Goal: Check status: Check status

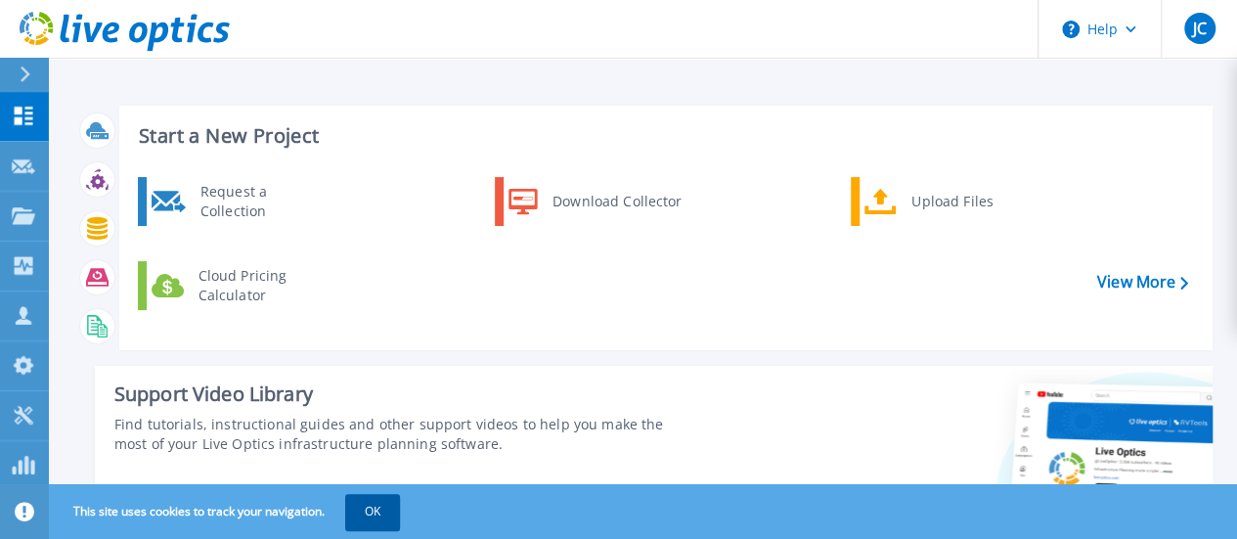
click at [372, 517] on button "OK" at bounding box center [372, 511] width 55 height 35
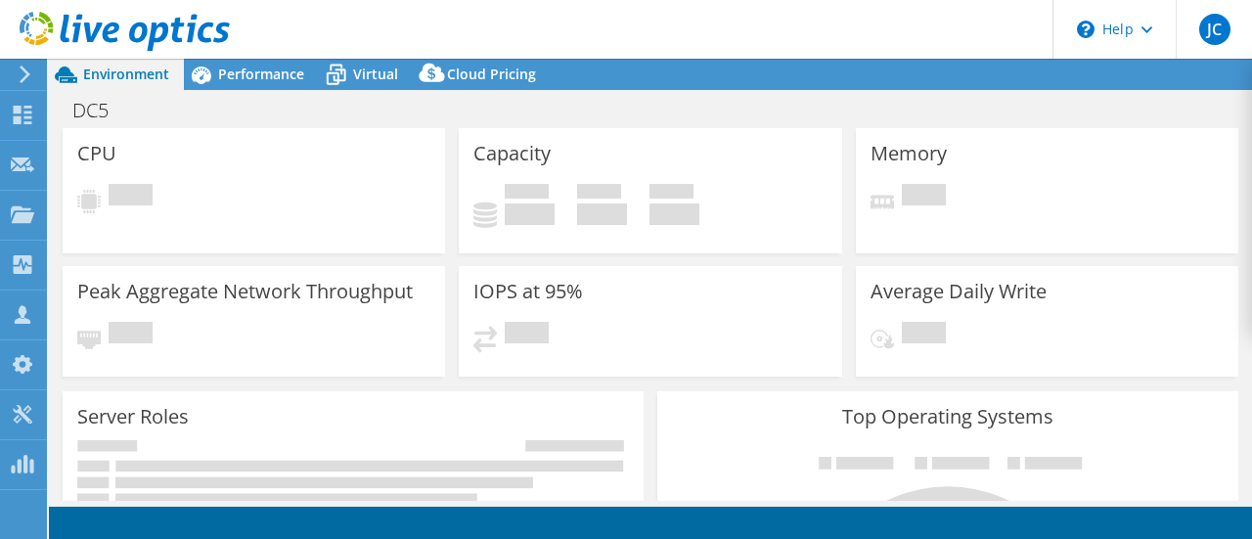
select select "USD"
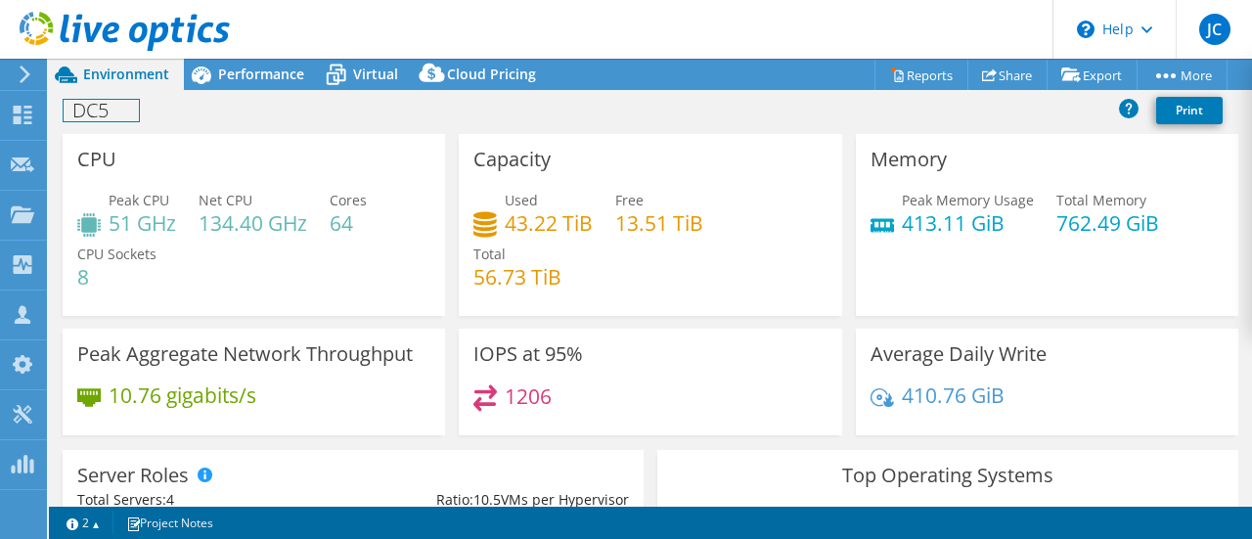
click at [117, 102] on h1 "DC5" at bounding box center [101, 111] width 75 height 22
click at [75, 108] on h1 "DC5" at bounding box center [101, 111] width 75 height 22
click at [542, 118] on div "[PERSON_NAME] - [DATE] - DC5 Print" at bounding box center [650, 110] width 1203 height 36
click at [389, 109] on link at bounding box center [399, 109] width 27 height 24
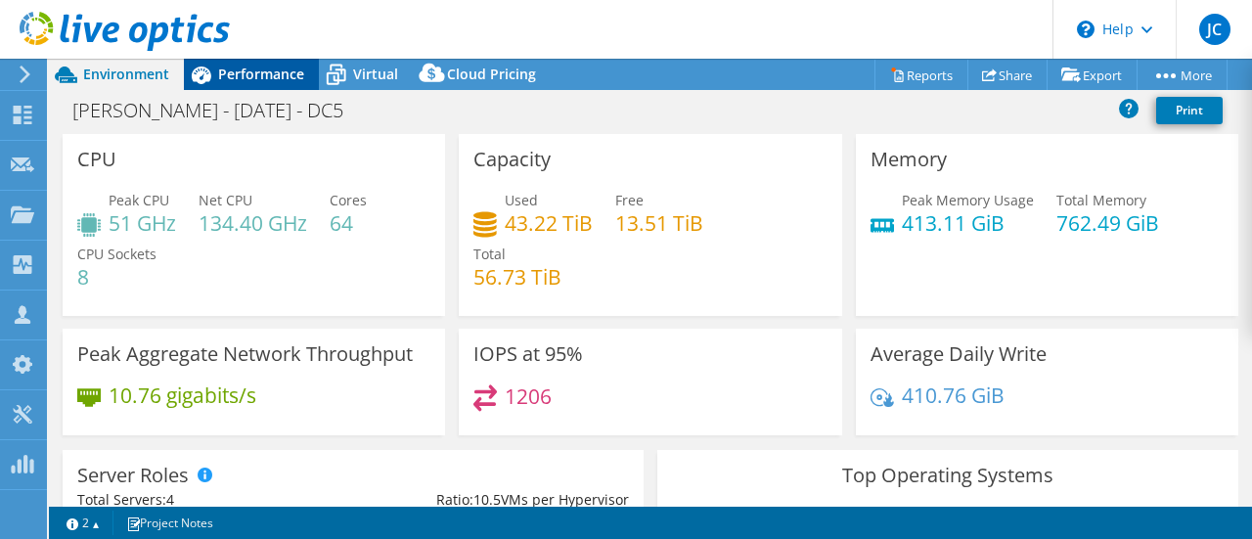
click at [264, 82] on span "Performance" at bounding box center [261, 74] width 86 height 19
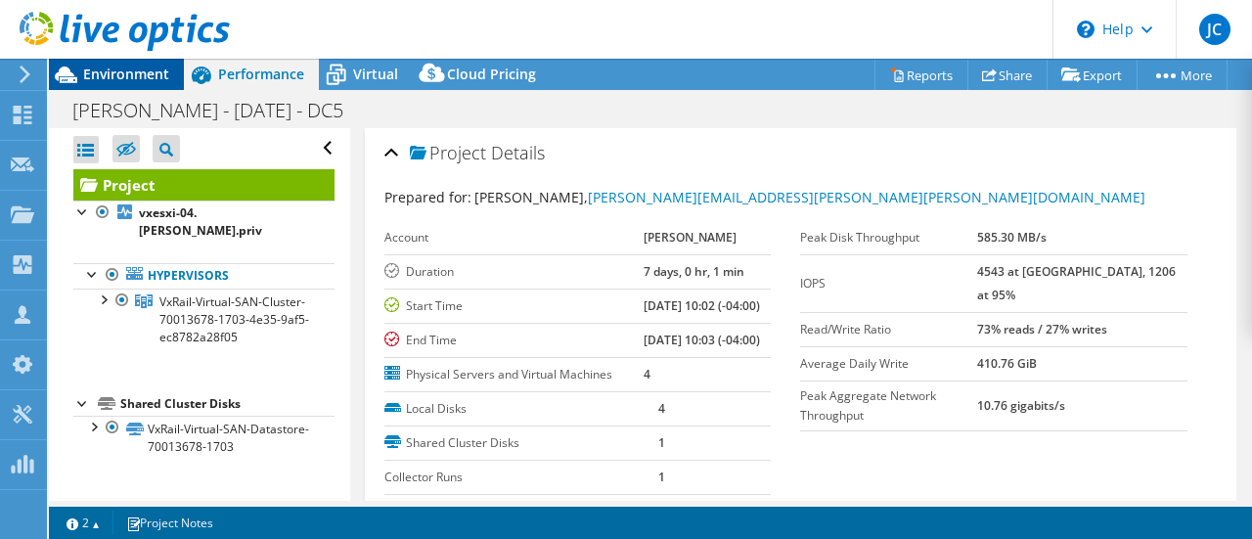
click at [139, 71] on span "Environment" at bounding box center [126, 74] width 86 height 19
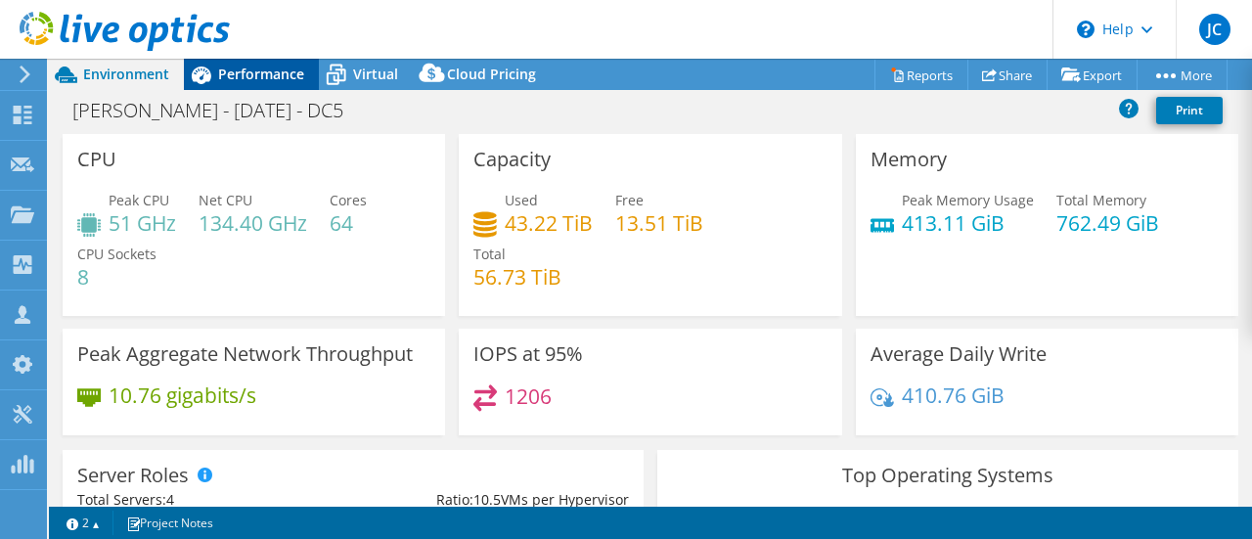
click at [270, 77] on span "Performance" at bounding box center [261, 74] width 86 height 19
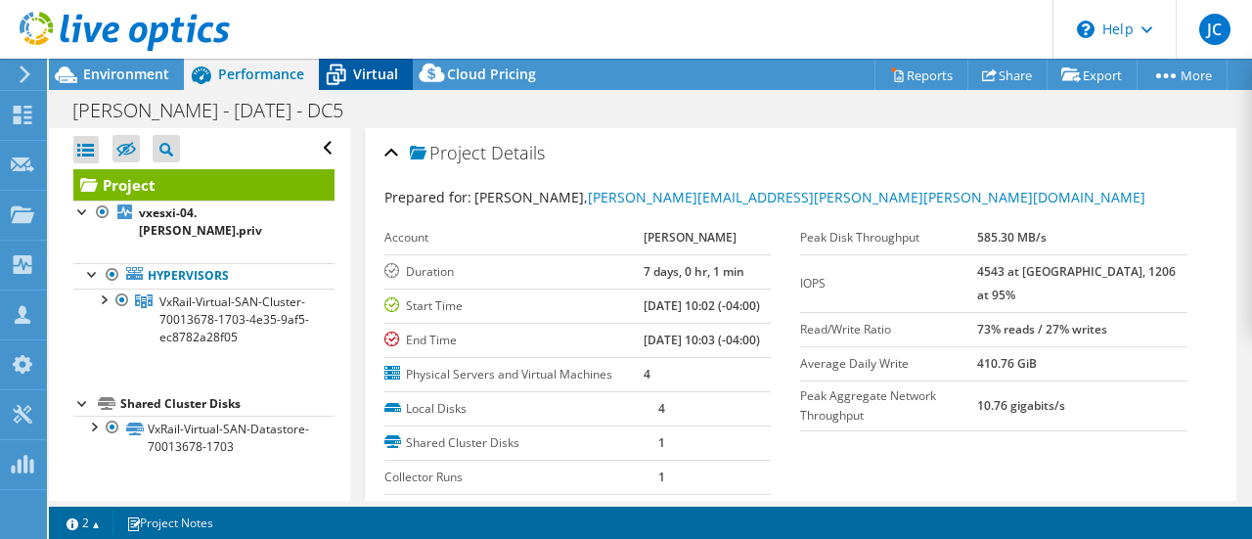
click at [353, 83] on span "Virtual" at bounding box center [375, 74] width 45 height 19
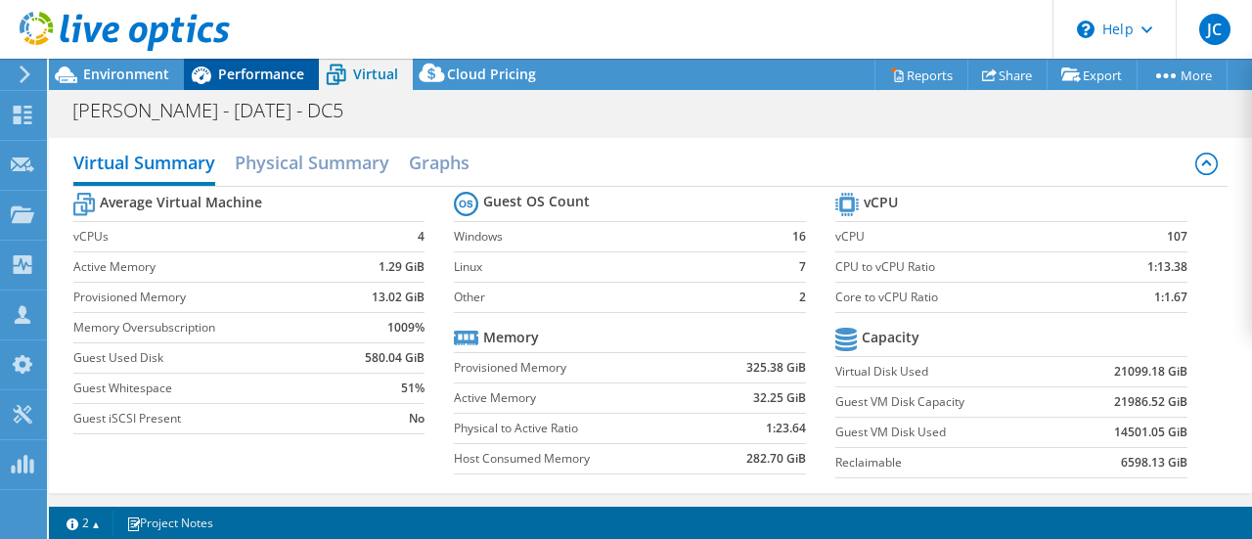
click at [258, 77] on span "Performance" at bounding box center [261, 74] width 86 height 19
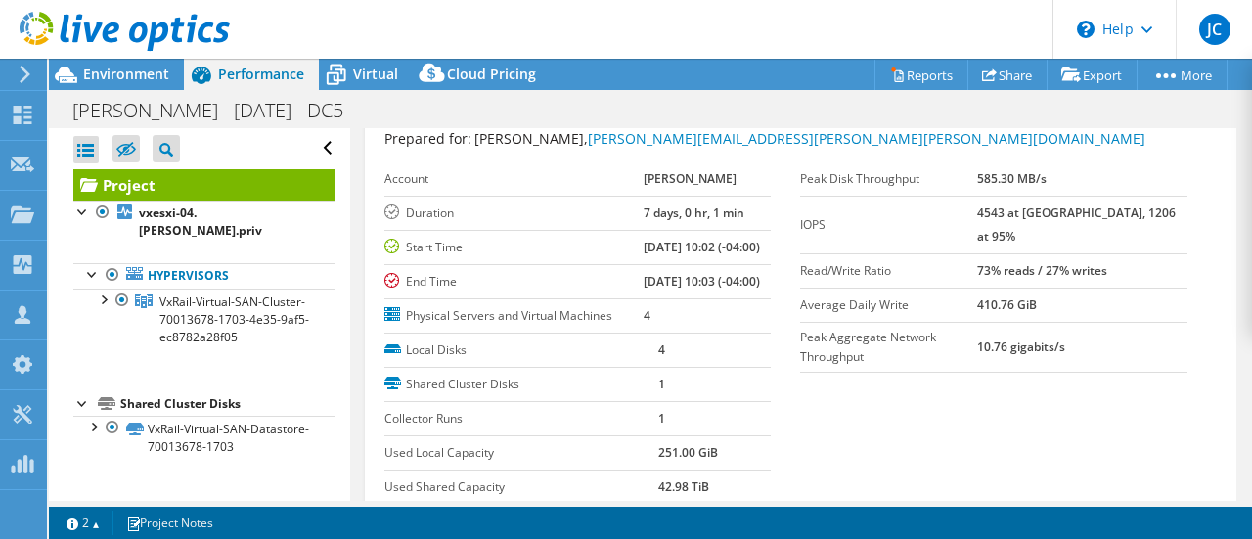
scroll to position [196, 0]
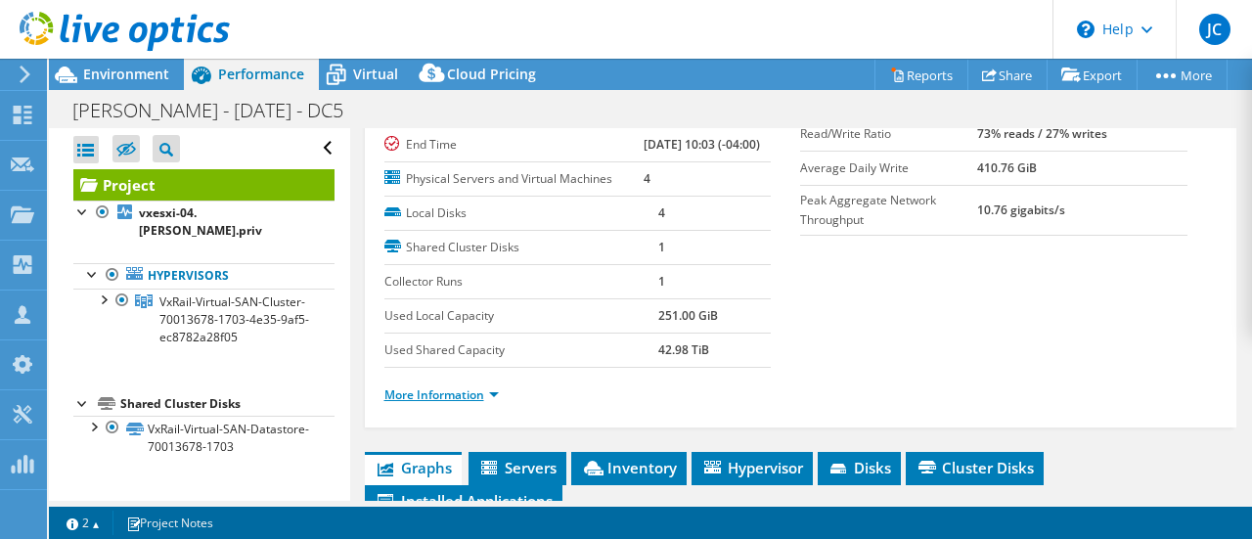
click at [411, 403] on link "More Information" at bounding box center [441, 394] width 114 height 17
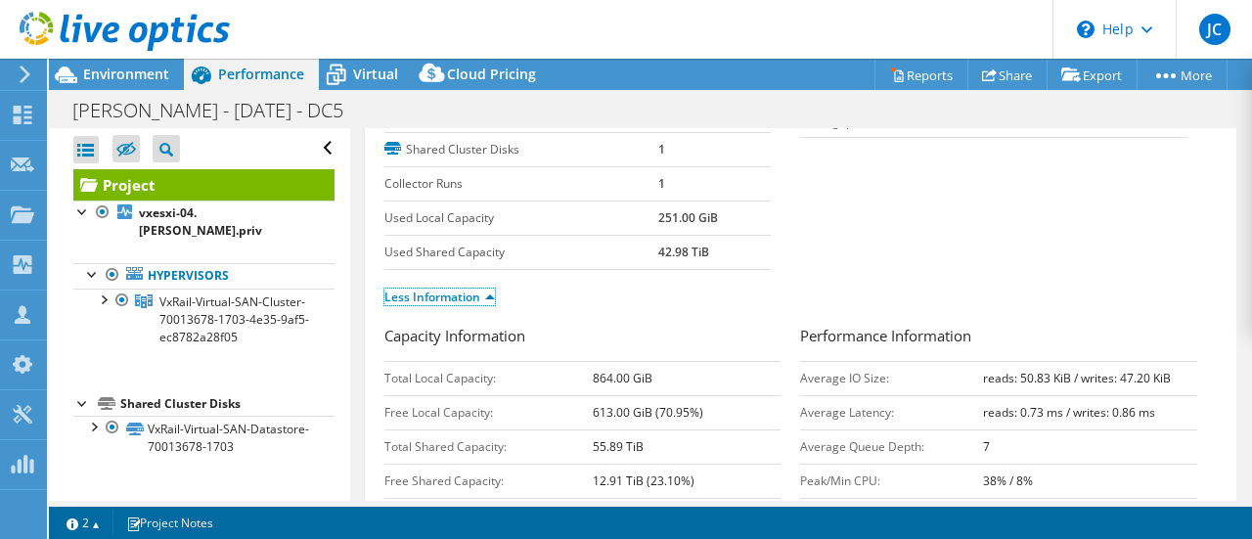
scroll to position [293, 0]
click at [33, 119] on icon at bounding box center [22, 115] width 23 height 19
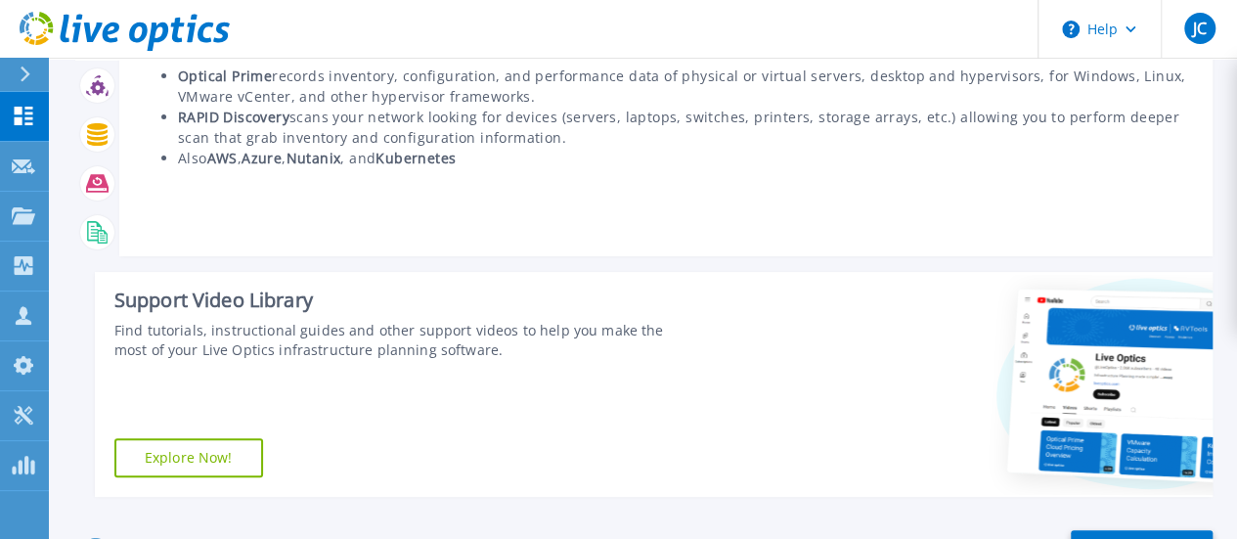
scroll to position [293, 0]
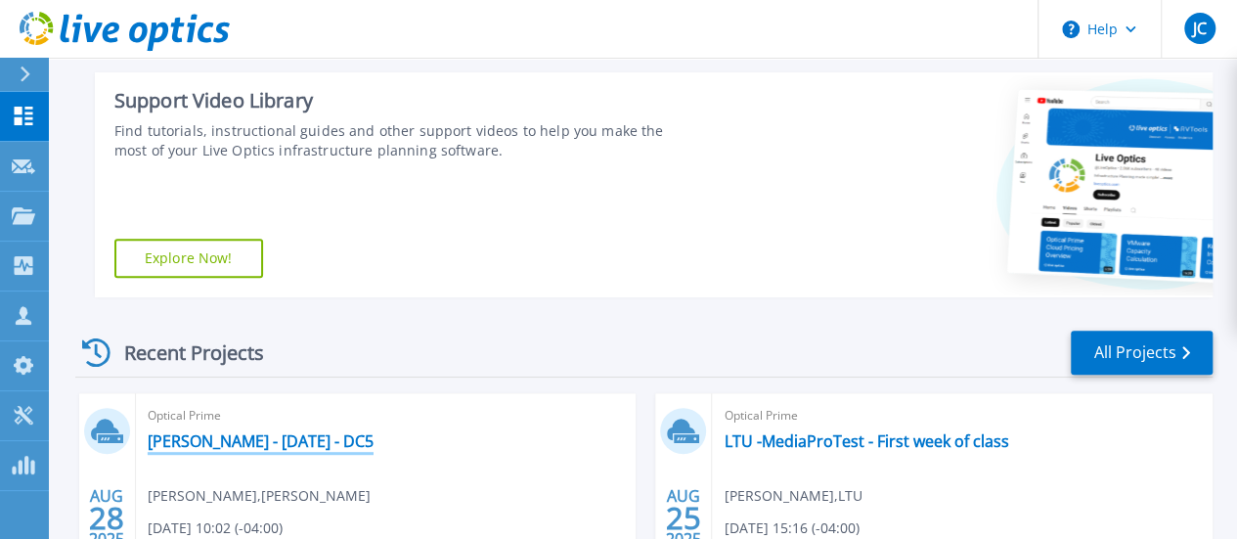
click at [276, 444] on link "[PERSON_NAME] - [DATE] - DC5" at bounding box center [261, 441] width 226 height 20
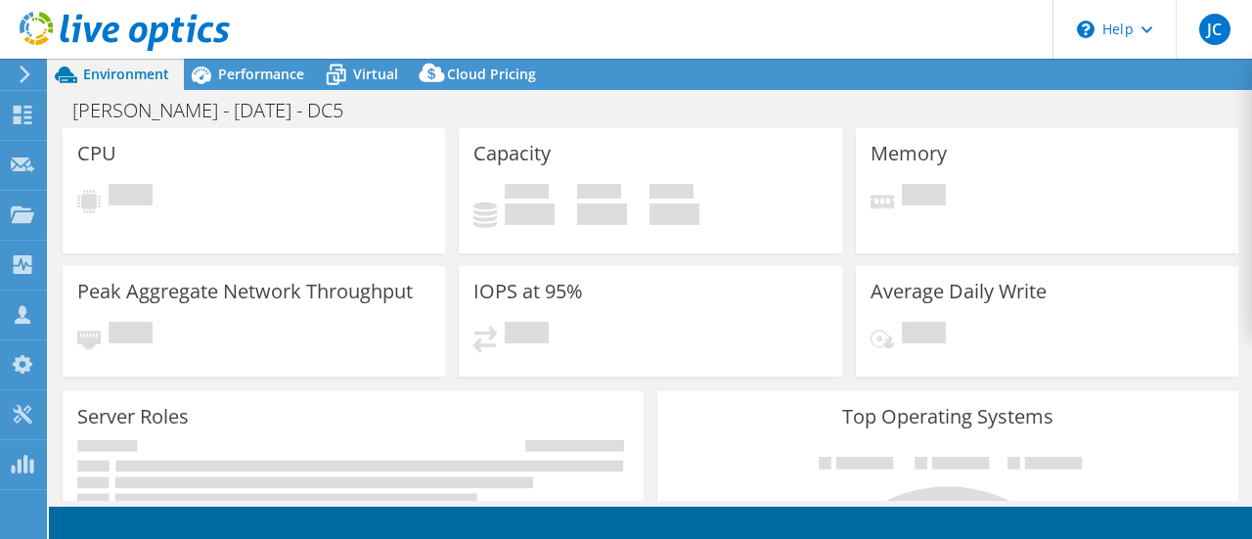
select select "USD"
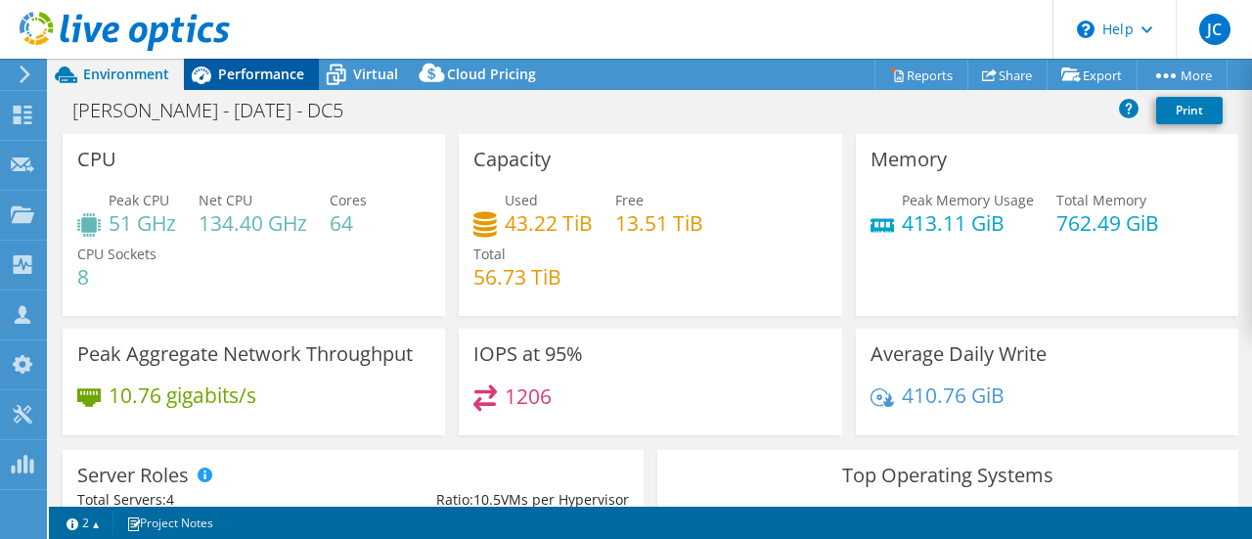
click at [268, 73] on span "Performance" at bounding box center [261, 74] width 86 height 19
